Goal: Task Accomplishment & Management: Manage account settings

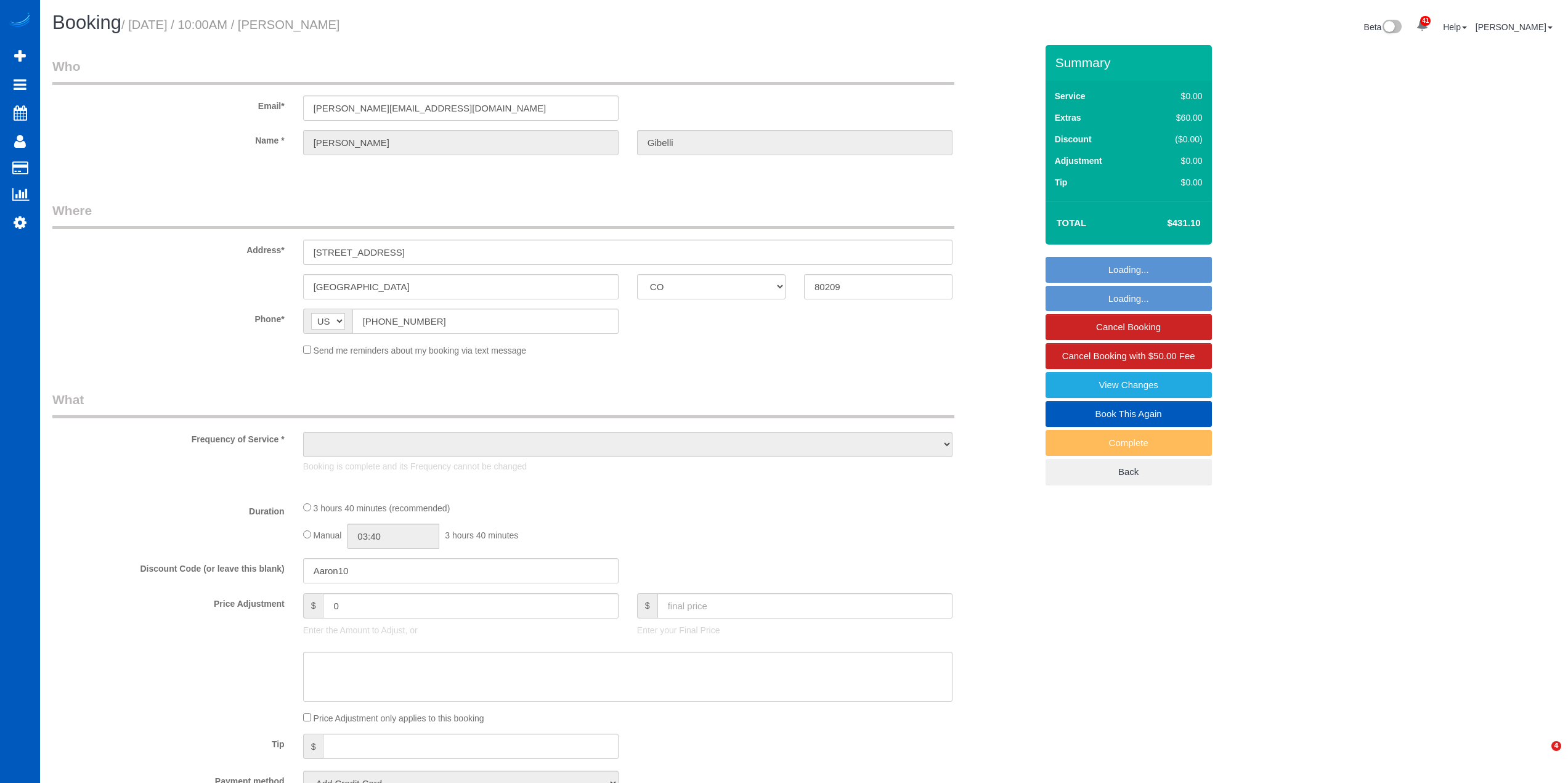
select select "CO"
select select "object:820"
select select "string:fspay-78c3286c-76bc-40ae-88b9-8264661bfb0c"
select select "spot1"
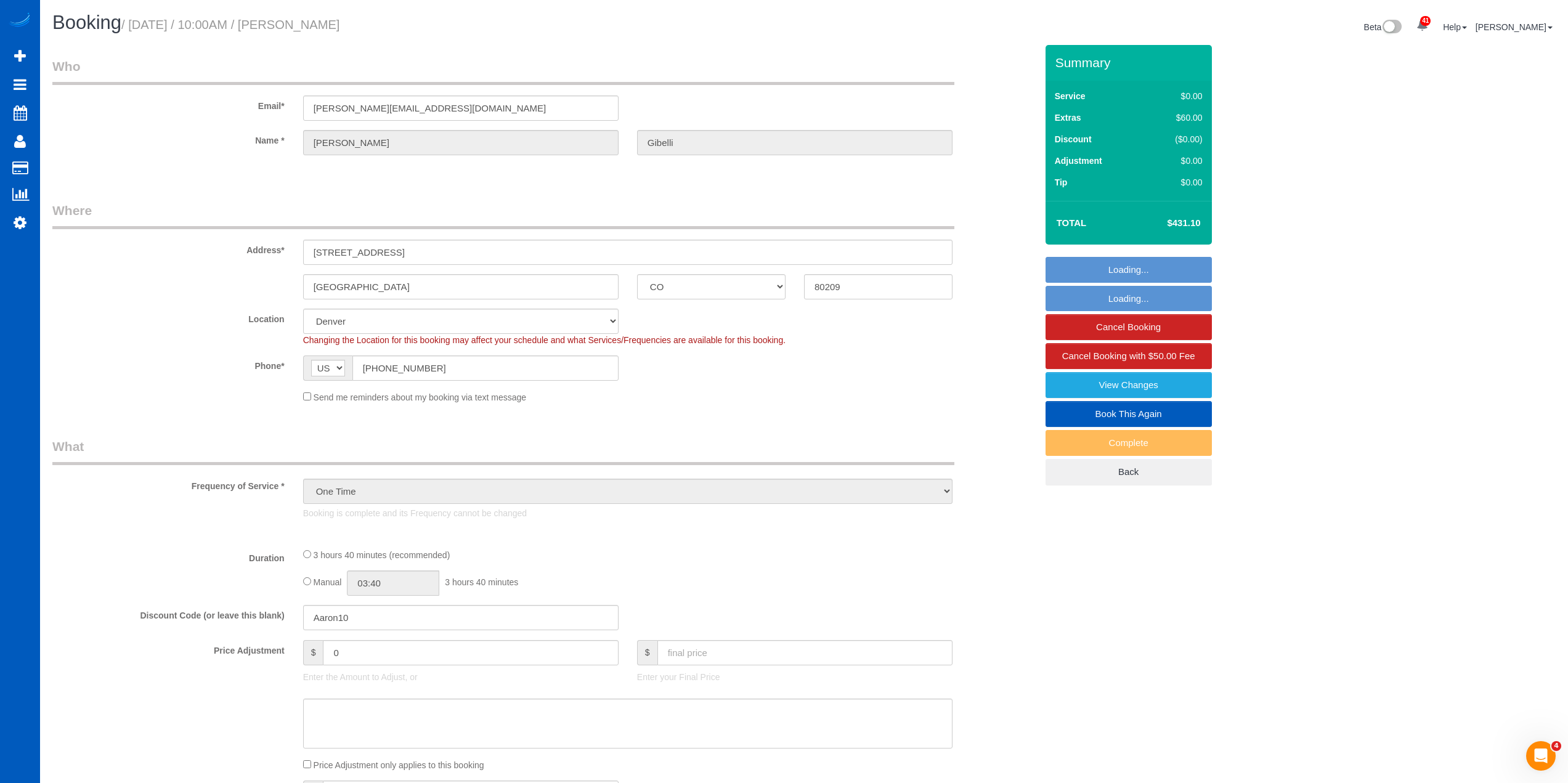
select select "object:1185"
select select "199"
select select "2501"
select select "4"
select select "3"
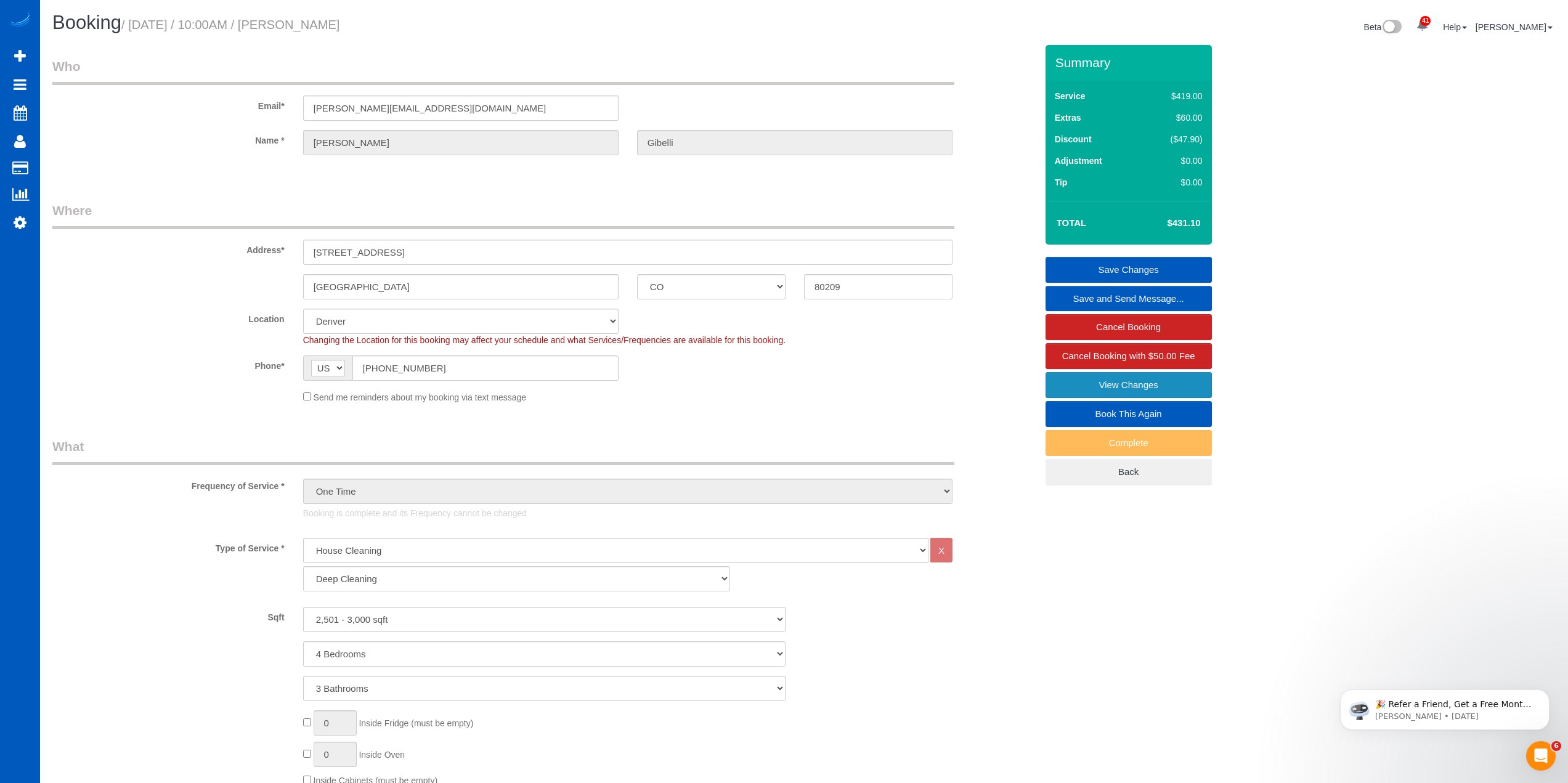
click at [1136, 379] on link "View Changes" at bounding box center [1129, 385] width 167 height 26
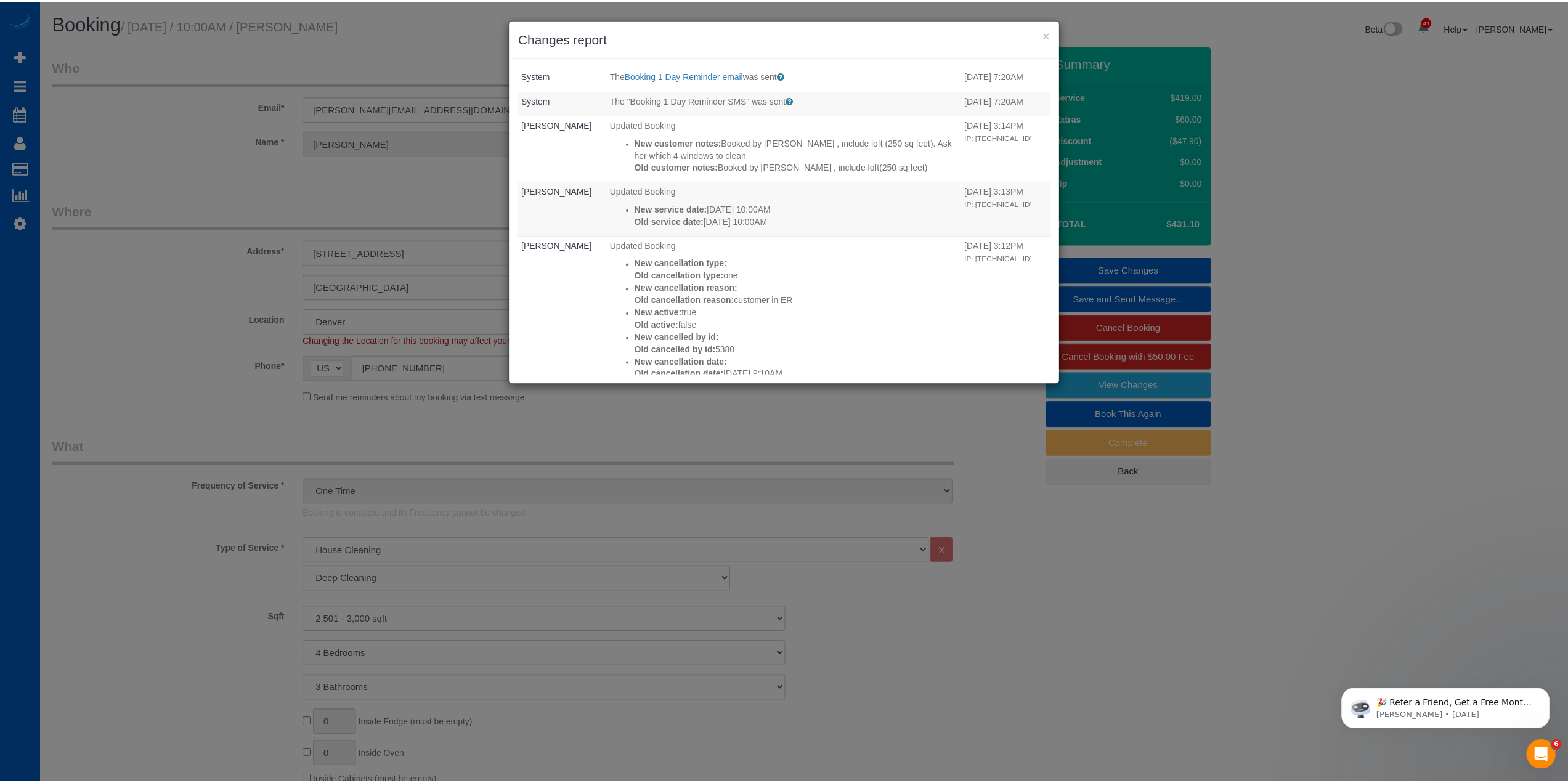
scroll to position [185, 0]
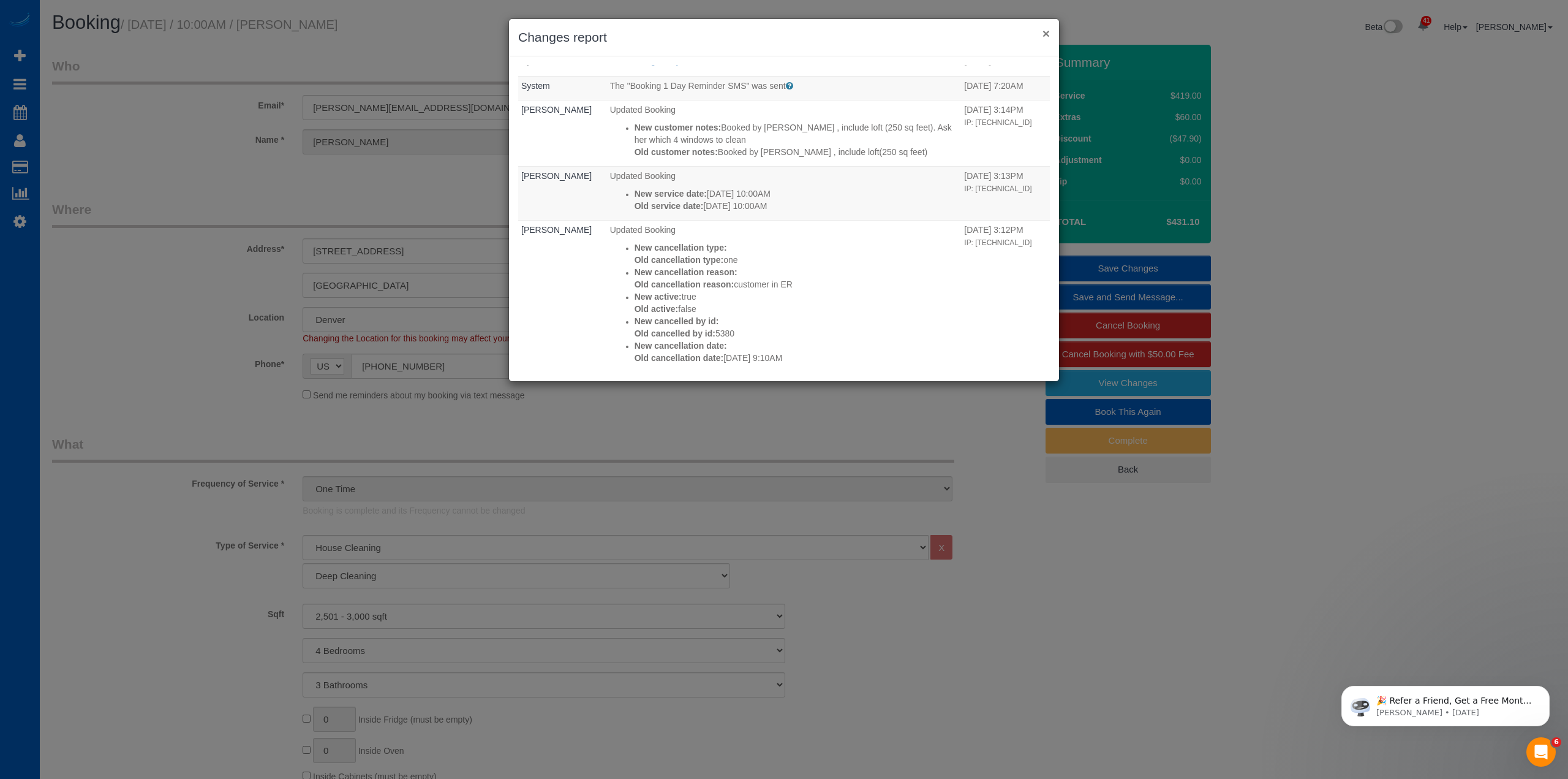
click at [1047, 28] on button "×" at bounding box center [1046, 33] width 7 height 13
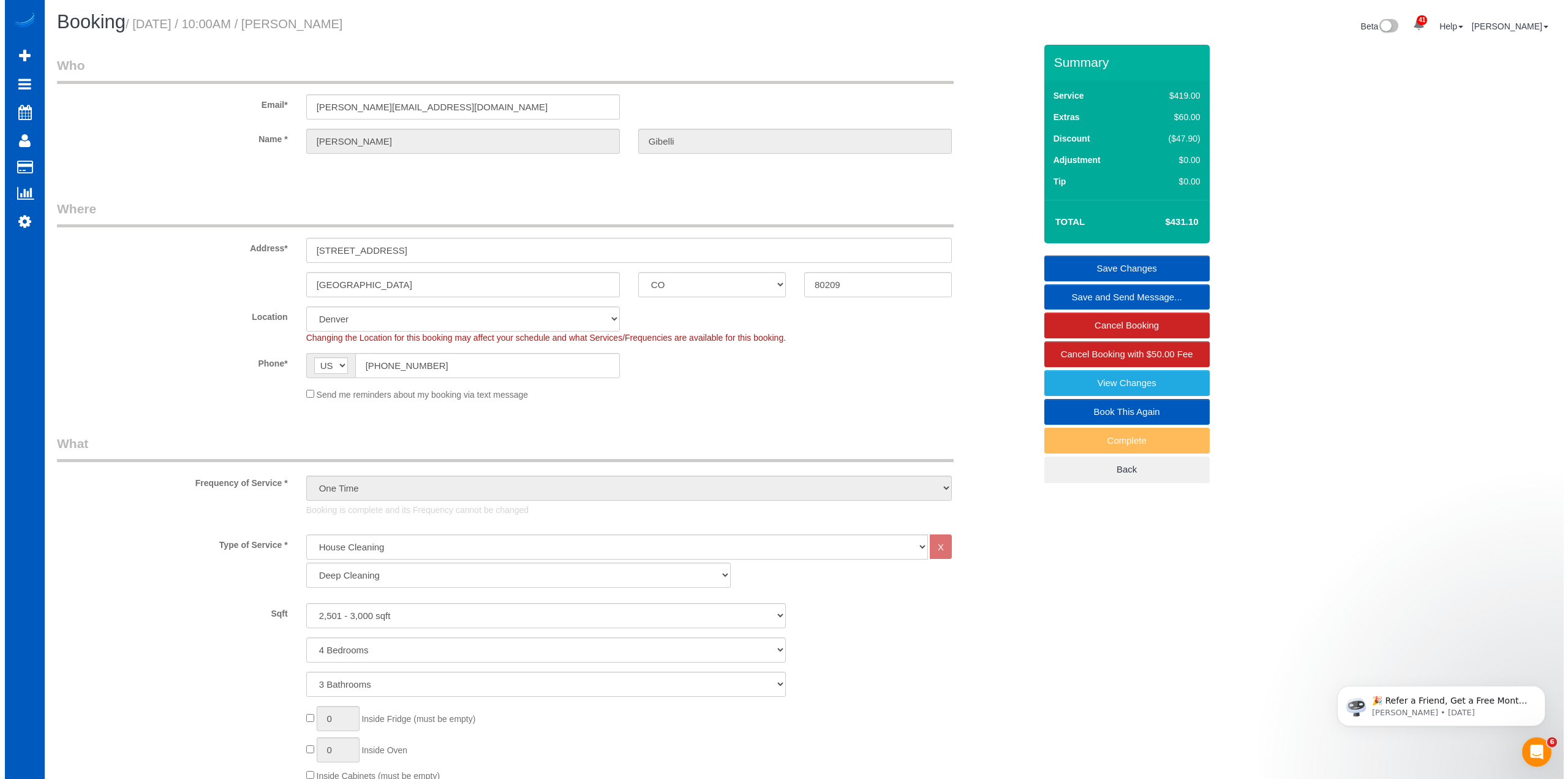
scroll to position [0, 0]
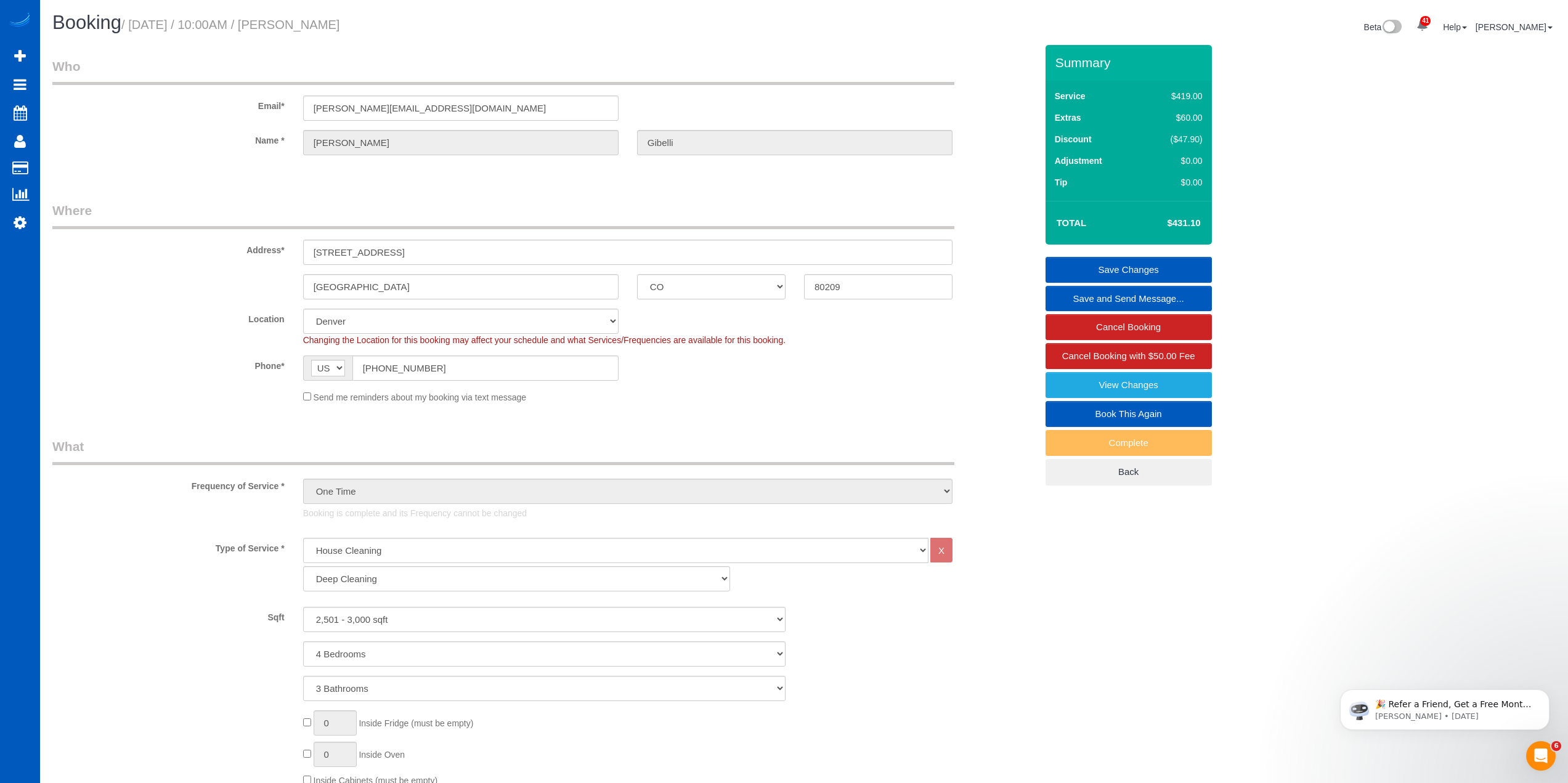
click at [865, 371] on div "Phone* AF AL DZ AD AO AI AQ AG AR AM AW AU AT AZ BS BH BD BB BY BE BZ BJ BM BT …" at bounding box center [545, 368] width 1003 height 25
click at [1146, 387] on link "View Changes" at bounding box center [1129, 385] width 167 height 26
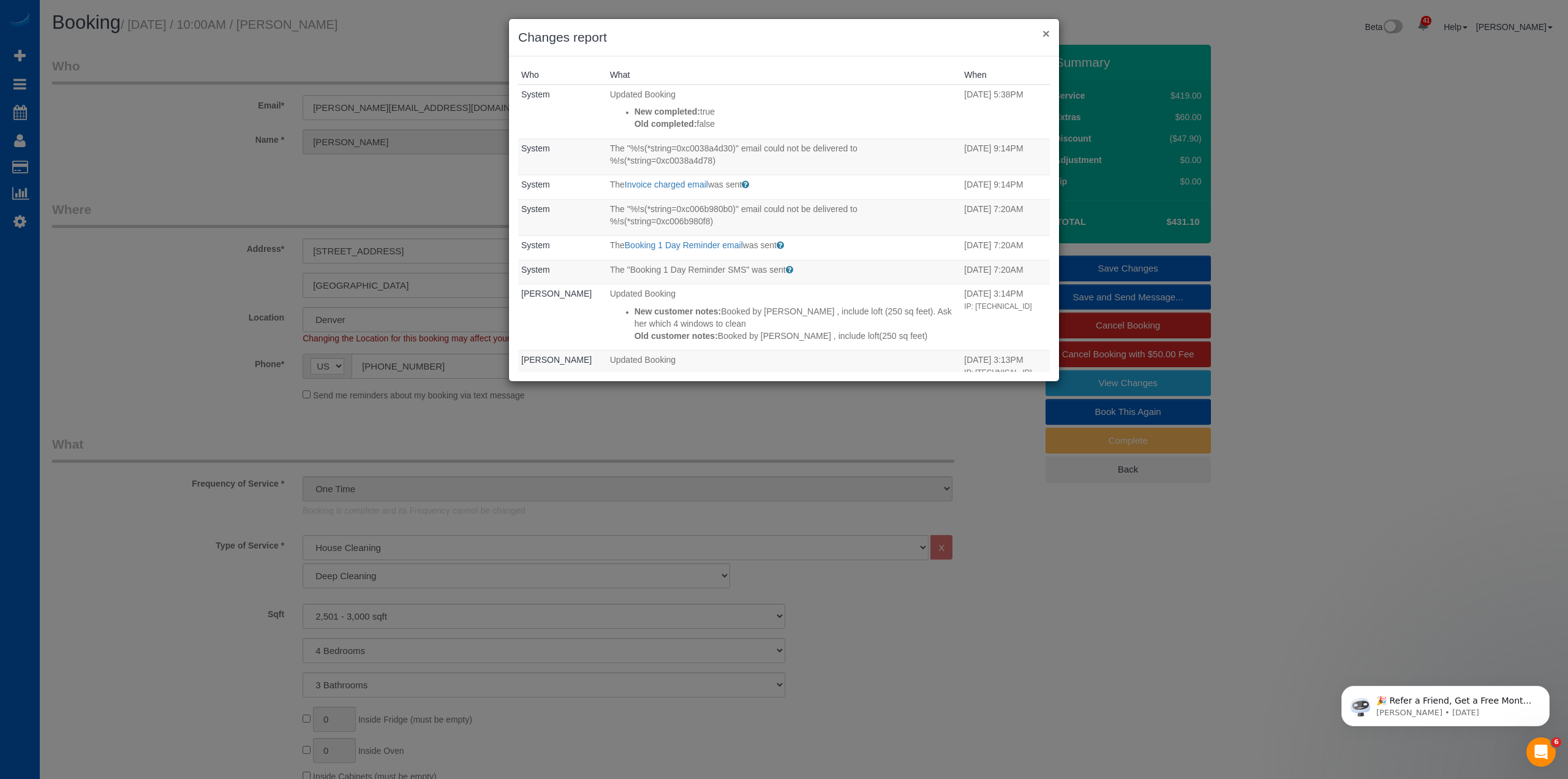
click at [1047, 31] on button "×" at bounding box center [1046, 33] width 7 height 13
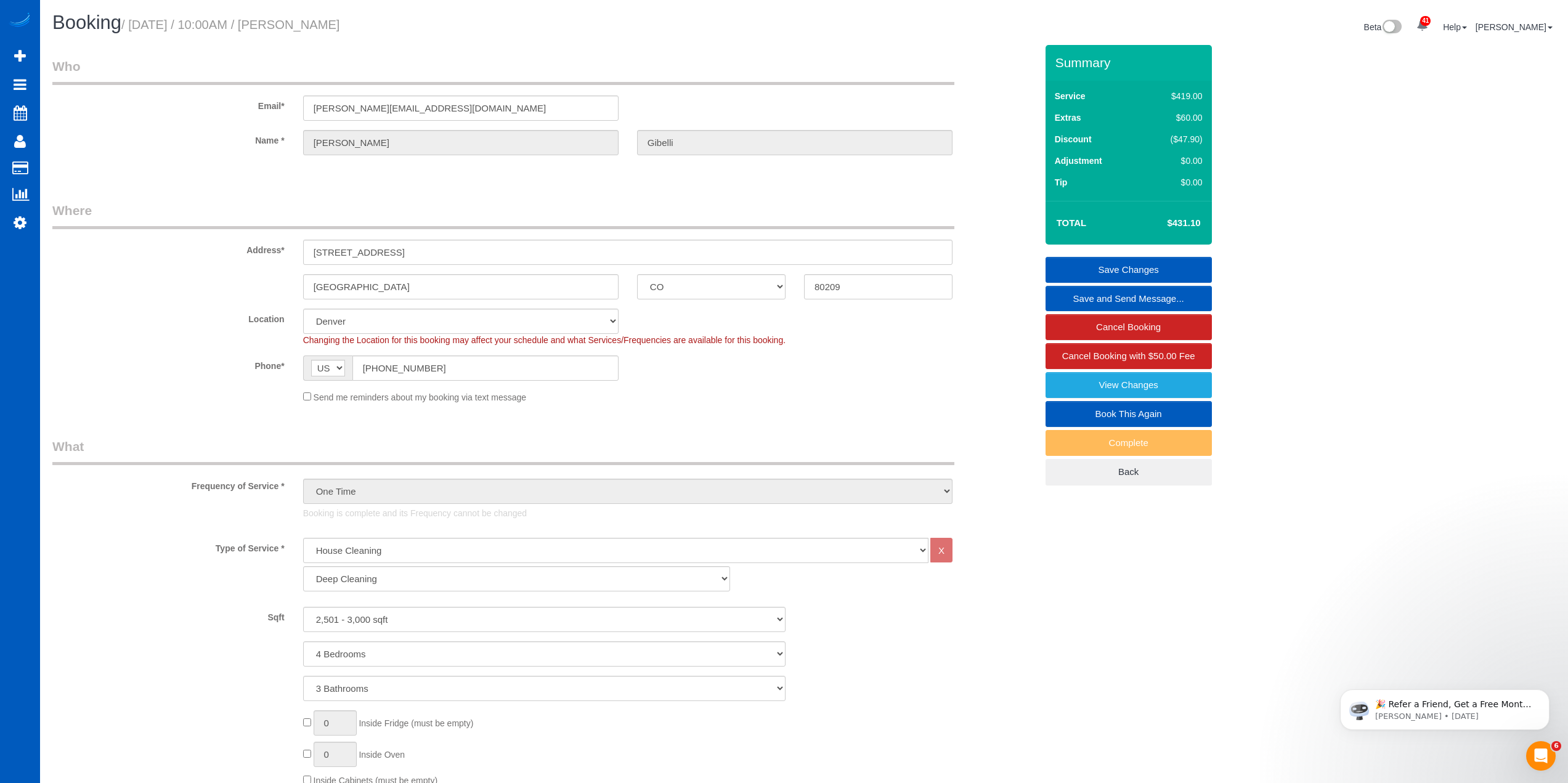
click at [1031, 589] on div "Type of Service * House Cleaning X Standard Cleaning Deep Cleaning Move In/ Out…" at bounding box center [545, 568] width 1003 height 60
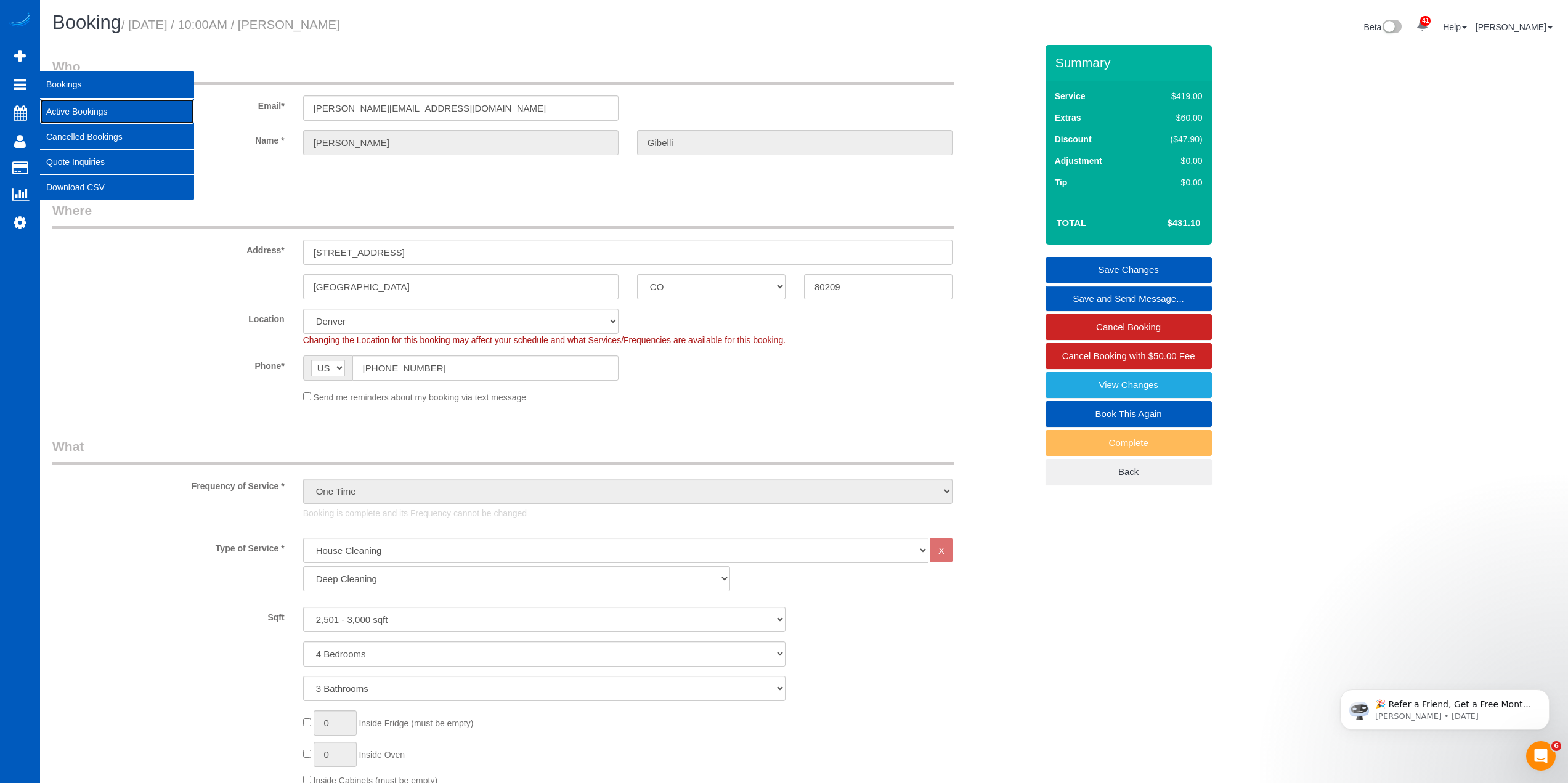
click at [58, 106] on link "Active Bookings" at bounding box center [117, 111] width 154 height 24
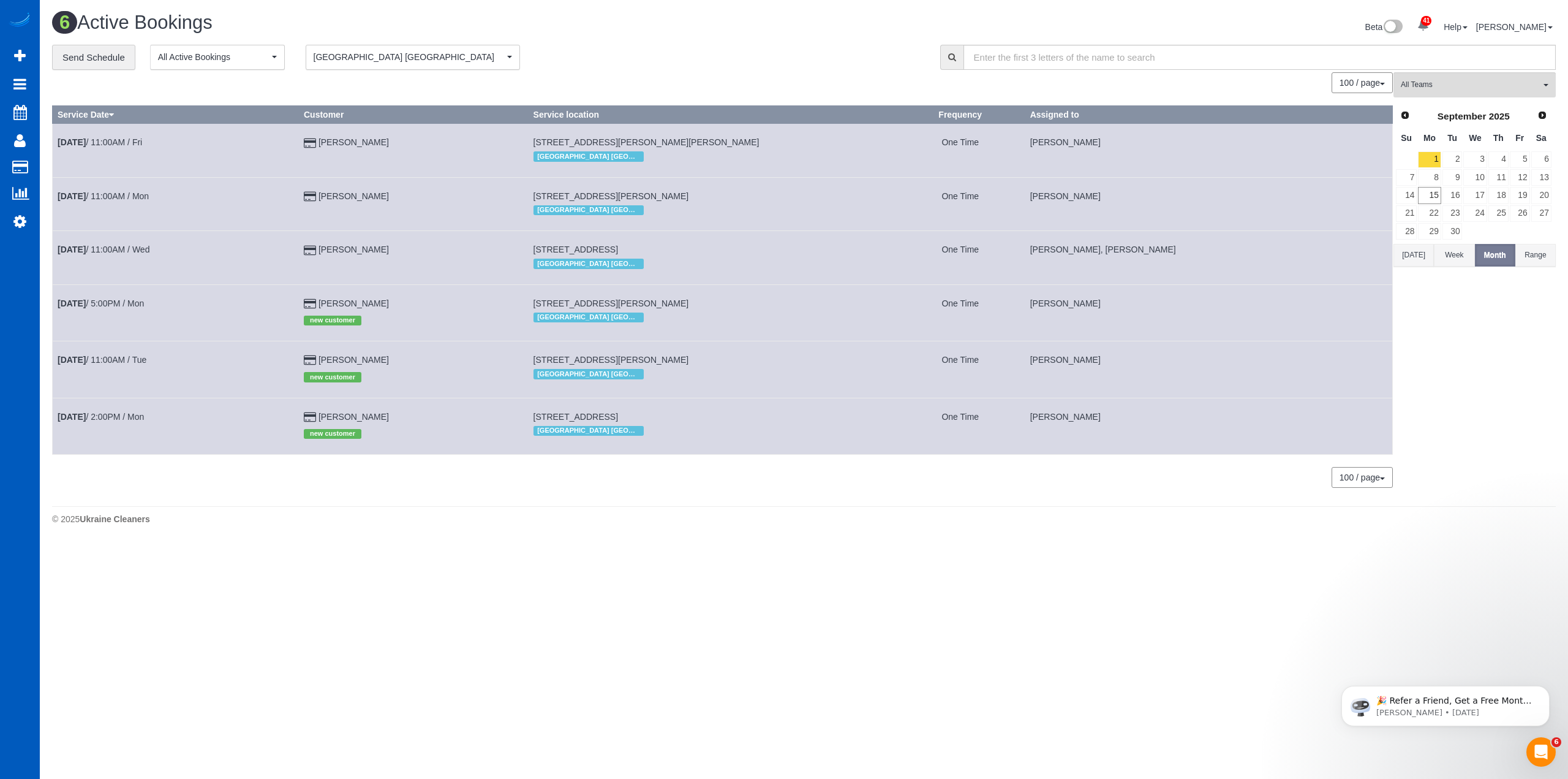
click at [724, 54] on div "**********" at bounding box center [486, 57] width 870 height 26
click at [722, 65] on div "**********" at bounding box center [486, 57] width 870 height 26
click at [719, 64] on div "**********" at bounding box center [486, 57] width 870 height 26
